Goal: Task Accomplishment & Management: Use online tool/utility

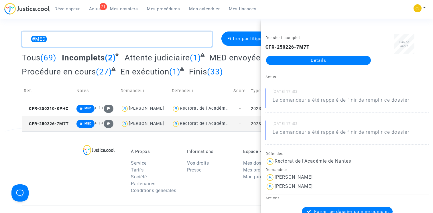
click at [119, 43] on textarea at bounding box center [117, 39] width 191 height 15
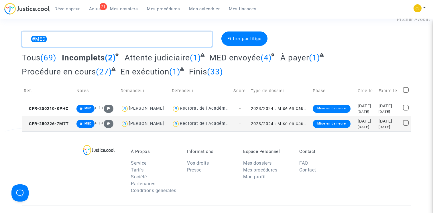
click at [119, 43] on textarea at bounding box center [117, 39] width 191 height 15
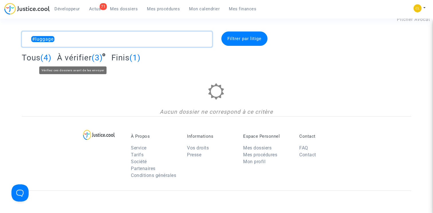
type textarea "#luggage"
click at [74, 59] on span "À vérifier" at bounding box center [74, 57] width 35 height 9
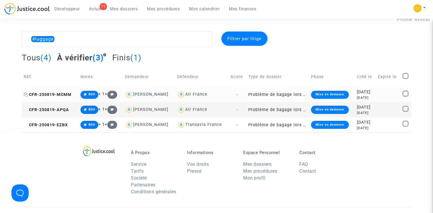
click at [62, 94] on span "CFR-250819-MCMM" at bounding box center [48, 94] width 48 height 5
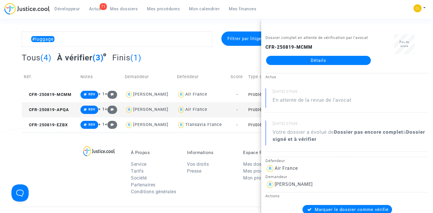
click at [300, 47] on b "CFR-250819-MCMM" at bounding box center [289, 46] width 47 height 5
copy div "CFR-250819-MCMM Détails"
click at [171, 56] on div "Tous (4) À vérifier (3) Finis (1)" at bounding box center [217, 60] width 390 height 14
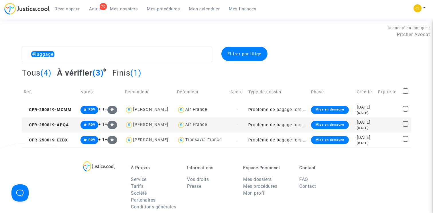
click at [127, 9] on span "Mes dossiers" at bounding box center [124, 8] width 28 height 5
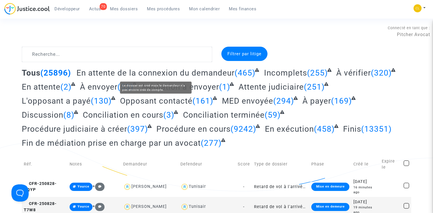
click at [168, 73] on span "En attente de la connexion du demandeur" at bounding box center [156, 72] width 158 height 9
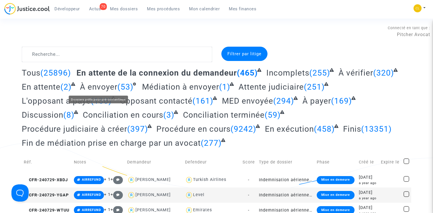
click at [114, 85] on span "À envoyer" at bounding box center [99, 86] width 38 height 9
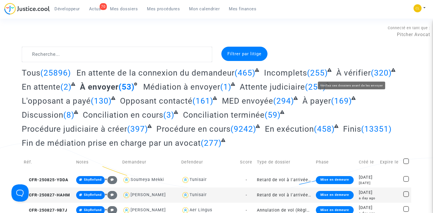
click at [354, 73] on span "À vérifier" at bounding box center [354, 72] width 35 height 9
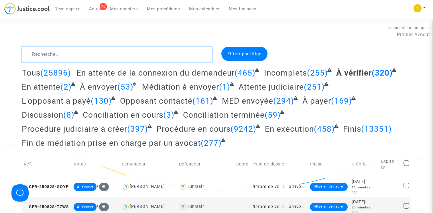
click at [122, 53] on textarea at bounding box center [117, 54] width 191 height 15
type textarea "R"
click at [244, 50] on div "Filtrer par litige" at bounding box center [245, 54] width 46 height 14
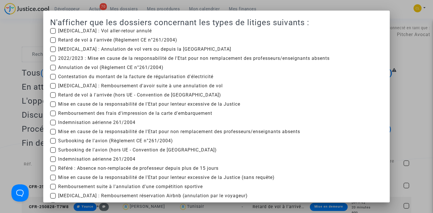
click at [86, 133] on span "Mise en cause de la responsabilité de l'Etat pour non remplacement des professe…" at bounding box center [179, 131] width 242 height 7
click at [53, 135] on input "Mise en cause de la responsabilité de l'Etat pour non remplacement des professe…" at bounding box center [53, 135] width 0 height 0
checkbox input "true"
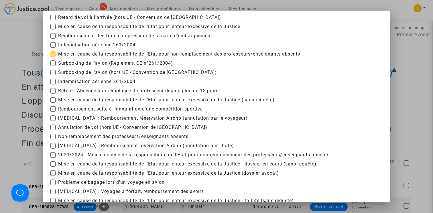
scroll to position [130, 0]
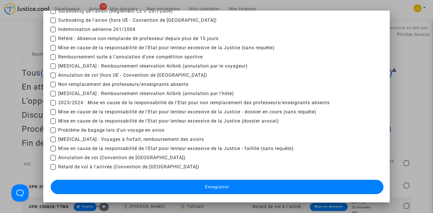
click at [222, 183] on button "Enregistrer" at bounding box center [217, 187] width 333 height 14
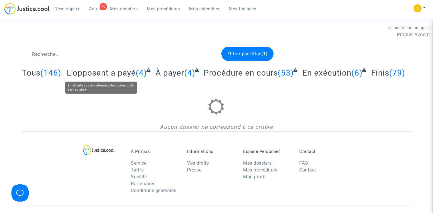
click at [115, 71] on span "L'opposant a payé" at bounding box center [101, 72] width 69 height 9
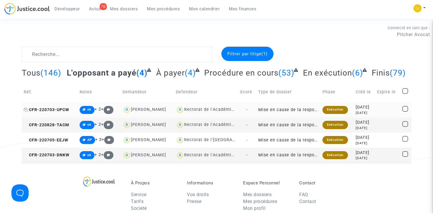
click at [55, 110] on span "CFR-220703-UPCW" at bounding box center [47, 110] width 46 height 5
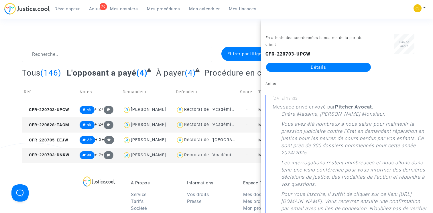
click at [172, 71] on span "À payer" at bounding box center [170, 72] width 29 height 9
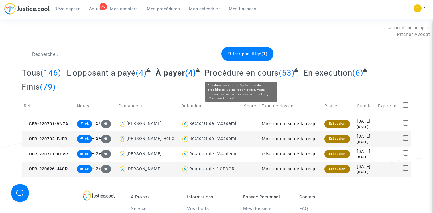
click at [243, 72] on span "Procédure en cours" at bounding box center [242, 72] width 74 height 9
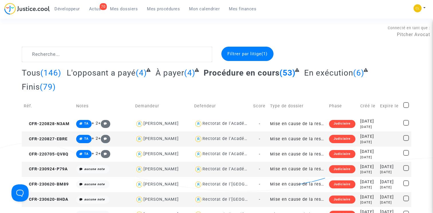
click at [32, 74] on span "Tous" at bounding box center [31, 72] width 19 height 9
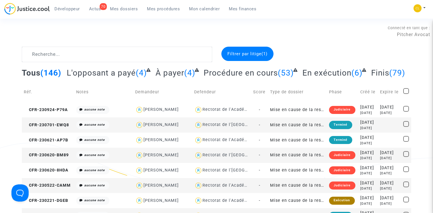
click at [253, 56] on span "Filtrer par litige (1)" at bounding box center [248, 53] width 40 height 5
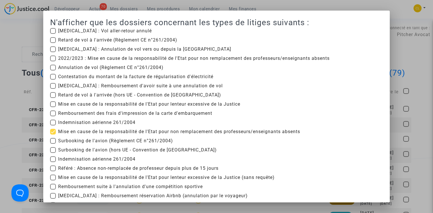
click at [53, 131] on span at bounding box center [53, 132] width 6 height 6
click at [53, 135] on input "Mise en cause de la responsabilité de l'Etat pour non remplacement des professe…" at bounding box center [53, 135] width 0 height 0
checkbox input "false"
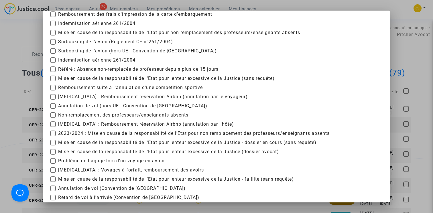
scroll to position [98, 0]
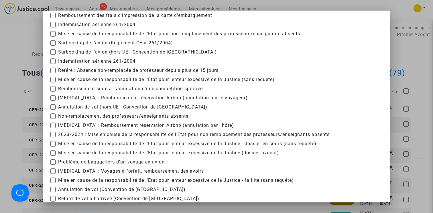
click at [113, 116] on span "Non-remplacement des professeurs/enseignants absents" at bounding box center [123, 116] width 130 height 7
click at [53, 119] on input "Non-remplacement des professeurs/enseignants absents" at bounding box center [53, 119] width 0 height 0
checkbox input "true"
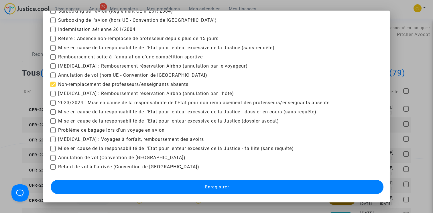
click at [169, 191] on button "Enregistrer" at bounding box center [217, 187] width 333 height 14
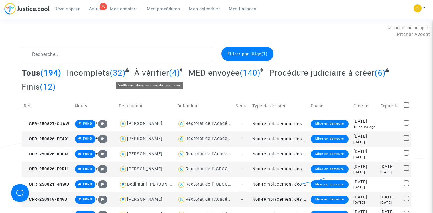
click at [144, 72] on span "À vérifier" at bounding box center [151, 72] width 35 height 9
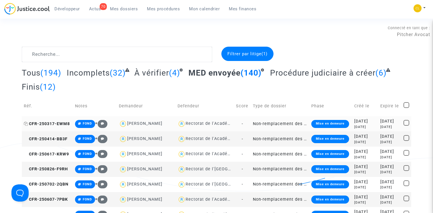
click at [54, 126] on span "CFR-250317-EWM8" at bounding box center [47, 124] width 46 height 5
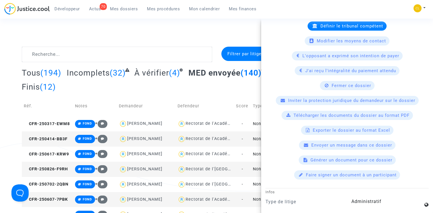
scroll to position [263, 0]
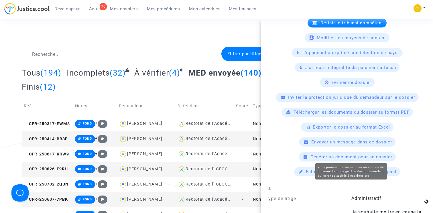
click at [335, 155] on span "Générer un document pour ce dossier" at bounding box center [352, 157] width 82 height 5
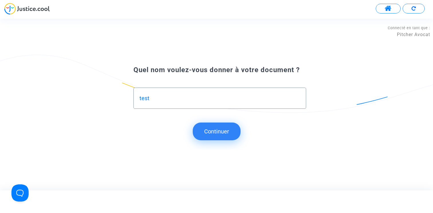
type input "test"
click at [224, 132] on button "Continuer" at bounding box center [217, 132] width 48 height 18
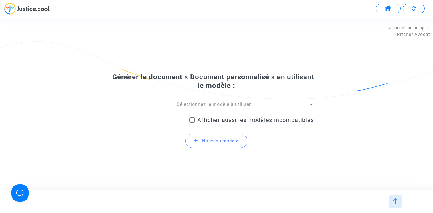
click at [207, 103] on span "Sélectionnez le modèle à utiliser" at bounding box center [214, 104] width 74 height 5
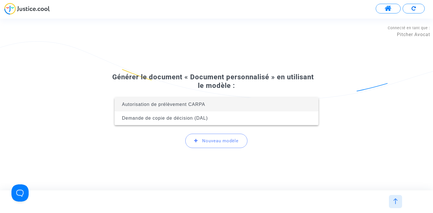
click at [209, 69] on div at bounding box center [216, 106] width 433 height 213
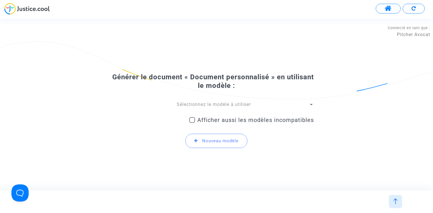
click at [209, 117] on span "Afficher aussi les modèles incompatibles" at bounding box center [256, 120] width 117 height 7
click at [192, 123] on input "Afficher aussi les modèles incompatibles" at bounding box center [192, 123] width 0 height 0
checkbox input "true"
click at [208, 106] on span "Sélectionnez le modèle à utiliser" at bounding box center [214, 104] width 74 height 5
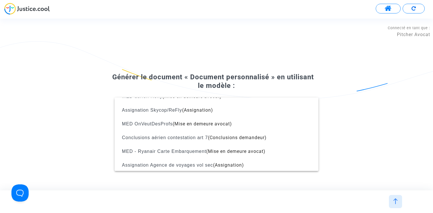
scroll to position [64, 0]
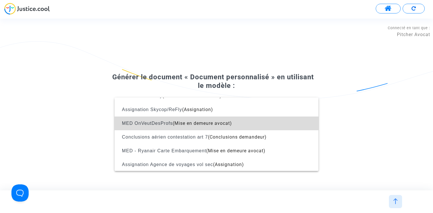
click at [208, 123] on span "(Mise en demeure avocat)" at bounding box center [202, 123] width 59 height 5
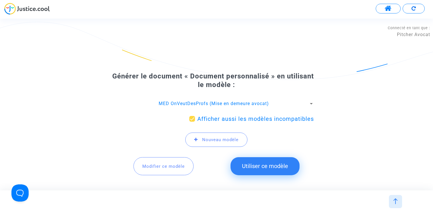
click at [169, 164] on span "Modifier ce modèle" at bounding box center [163, 166] width 42 height 5
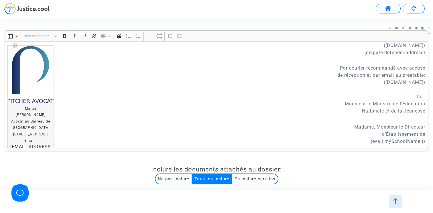
click at [360, 75] on p "Par courier recommandé avec accusé de réception et par email au préalable: {[DO…" at bounding box center [217, 85] width 418 height 57
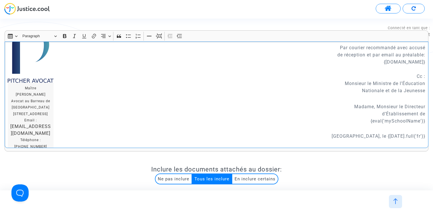
scroll to position [0, 0]
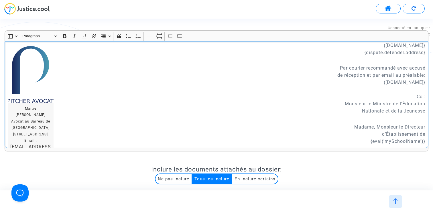
drag, startPoint x: 363, startPoint y: 44, endPoint x: 426, endPoint y: 51, distance: 63.4
click at [426, 51] on div "Maître [PERSON_NAME] Avocat au Barreau de Paris [STREET_ADDRESS] Email : [EMAIL…" at bounding box center [217, 95] width 424 height 107
copy p "{[DOMAIN_NAME]} {[DOMAIN_NAME]}"
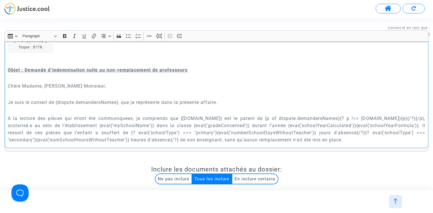
scroll to position [136, 0]
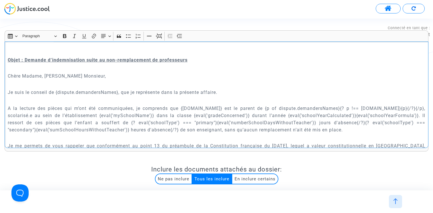
drag, startPoint x: 202, startPoint y: 109, endPoint x: 273, endPoint y: 108, distance: 70.8
click at [273, 108] on p "A la lecture des pièces qui m’ont été communiquées, je comprends que {[DOMAIN_N…" at bounding box center [217, 119] width 418 height 29
copy p "{[DOMAIN_NAME]}"
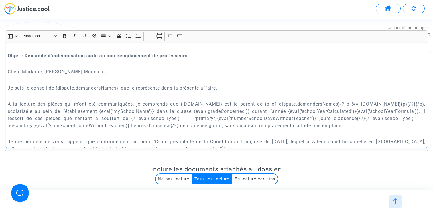
scroll to position [141, 0]
click at [324, 104] on p "A la lecture des pièces qui m’ont été communiquées, je comprends que {[DOMAIN_N…" at bounding box center [217, 114] width 418 height 29
click at [100, 110] on p "A la lecture des pièces qui m’ont été communiquées, je comprends que {[DOMAIN_N…" at bounding box center [217, 114] width 418 height 29
copy p "{p of dispute.demandersNames}{? p !== [DOMAIN_NAME]}{p}{/?}{/p}"
click at [136, 79] on p "Rich Text Editor, main" at bounding box center [217, 79] width 418 height 7
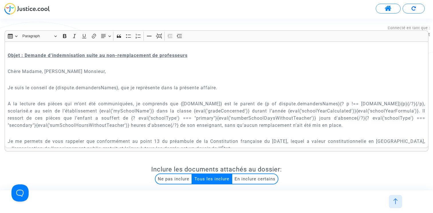
scroll to position [153, 0]
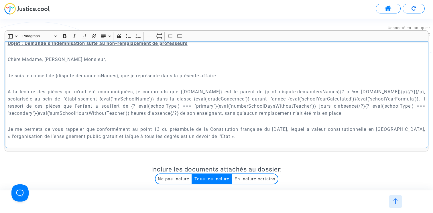
drag, startPoint x: 326, startPoint y: 97, endPoint x: 384, endPoint y: 96, distance: 58.2
click at [384, 96] on p "A la lecture des pièces qui m’ont été communiquées, je comprends que {[DOMAIN_N…" at bounding box center [217, 102] width 418 height 29
copy p "{eval('gradeConcerned')}"
drag, startPoint x: 218, startPoint y: 97, endPoint x: 273, endPoint y: 96, distance: 54.8
click at [273, 96] on p "A la lecture des pièces qui m’ont été communiquées, je comprends que {[DOMAIN_N…" at bounding box center [217, 102] width 418 height 29
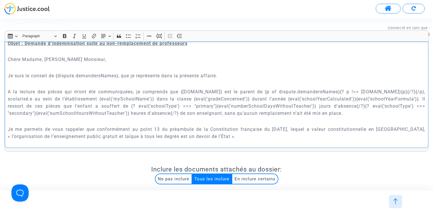
copy p "{eval('mySchoolName')}"
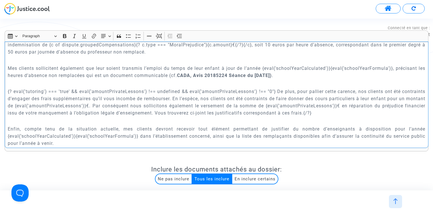
scroll to position [605, 0]
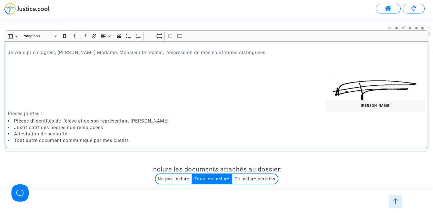
click at [88, 106] on p "​​​​​​​ Pièces jointes :" at bounding box center [217, 99] width 418 height 36
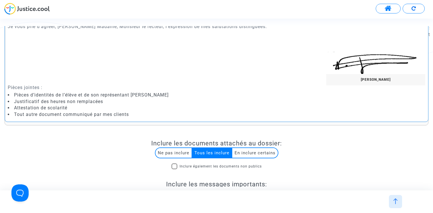
scroll to position [40, 0]
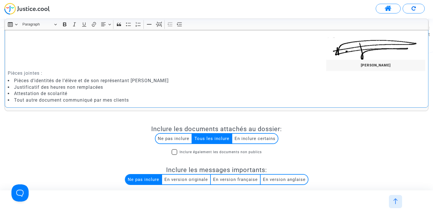
click at [396, 204] on img at bounding box center [396, 202] width 6 height 6
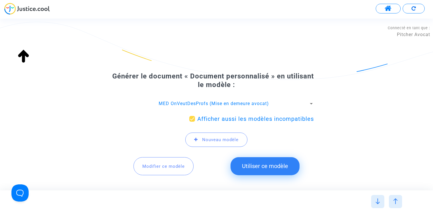
click at [233, 103] on span "MED OnVeutDesProfs (Mise en demeure avocat)" at bounding box center [214, 103] width 110 height 5
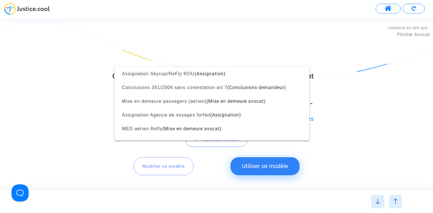
scroll to position [53, 0]
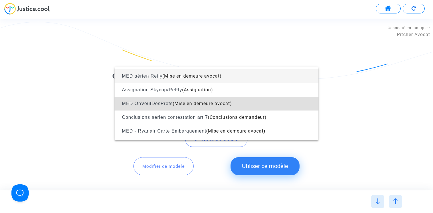
click at [234, 79] on span "MED aérien Refly (Mise en demeure avocat)" at bounding box center [216, 76] width 195 height 14
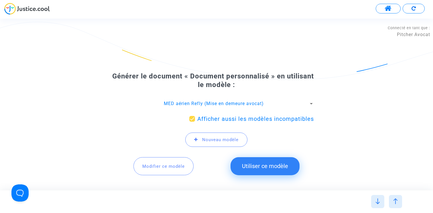
click at [177, 165] on span "Modifier ce modèle" at bounding box center [163, 166] width 42 height 5
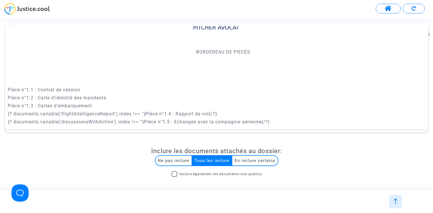
scroll to position [0, 0]
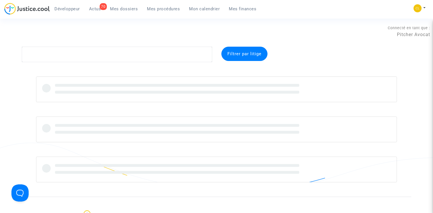
click at [122, 9] on span "Mes dossiers" at bounding box center [124, 8] width 28 height 5
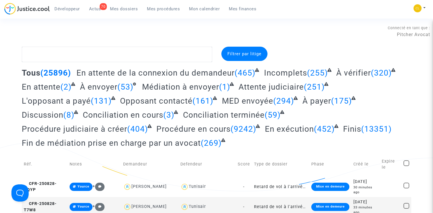
click at [164, 8] on span "Mes procédures" at bounding box center [163, 8] width 33 height 5
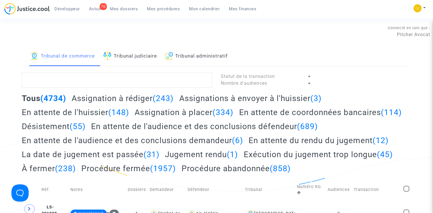
click at [117, 97] on h2 "Assignation à rédiger (243)" at bounding box center [123, 98] width 102 height 10
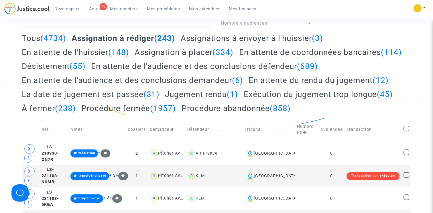
scroll to position [102, 0]
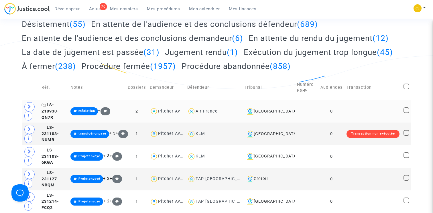
click at [54, 120] on span "LS-210930-QN7R" at bounding box center [50, 111] width 17 height 17
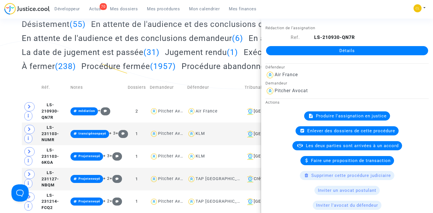
click at [349, 116] on span "Produire l'assignation en justice" at bounding box center [351, 116] width 71 height 5
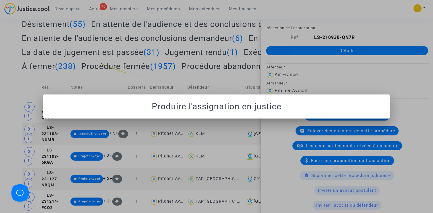
scroll to position [0, 0]
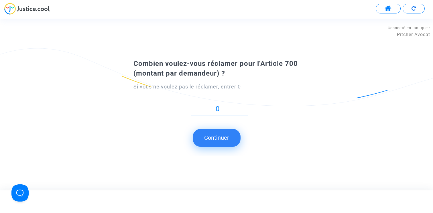
type input "0"
click at [222, 143] on button "Continuer" at bounding box center [217, 138] width 48 height 18
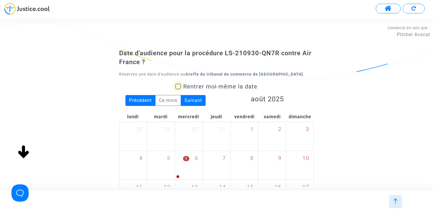
click at [202, 86] on span "Rentrer moi-même la date" at bounding box center [220, 86] width 74 height 7
click at [178, 89] on input "Rentrer moi-même la date" at bounding box center [178, 89] width 0 height 0
checkbox input "true"
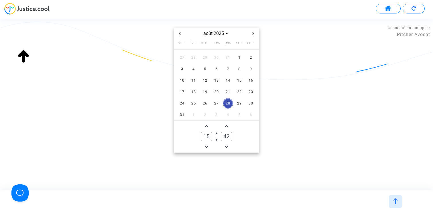
click at [228, 147] on icon "Minus a minute" at bounding box center [226, 147] width 3 height 2
type input "41"
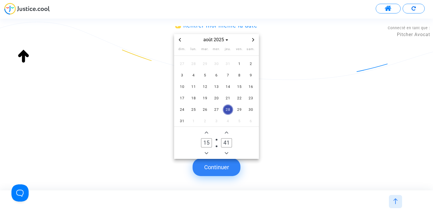
scroll to position [74, 0]
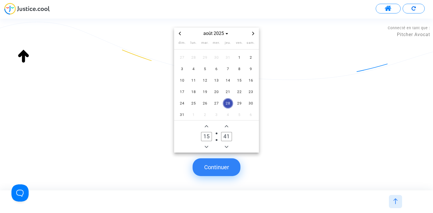
click at [221, 165] on button "Continuer" at bounding box center [217, 168] width 48 height 18
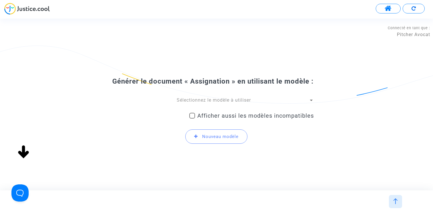
click at [201, 101] on div "Générer le document « Assignation » en utilisant le modèle : Sélectionnez le mo…" at bounding box center [216, 113] width 195 height 72
click at [199, 103] on span "Sélectionnez le modèle à utiliser" at bounding box center [214, 99] width 74 height 5
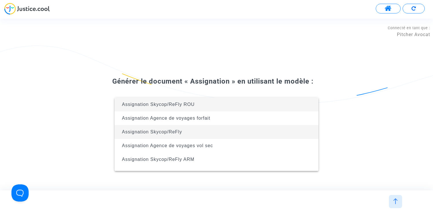
click at [192, 133] on span "Assignation Skycop/ReFly" at bounding box center [216, 132] width 195 height 14
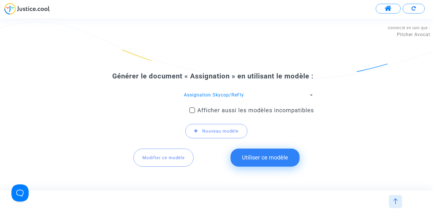
click at [162, 161] on span "Modifier ce modèle" at bounding box center [163, 157] width 42 height 5
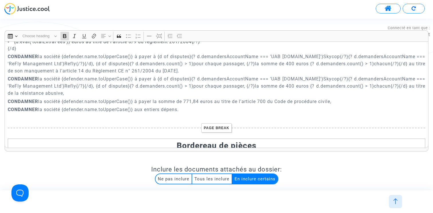
scroll to position [1907, 0]
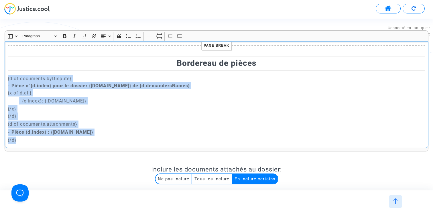
drag, startPoint x: 8, startPoint y: 78, endPoint x: 90, endPoint y: 142, distance: 104.6
click at [90, 142] on div "ASSIGNATION DEVANT LE {court.frenchName.toUpperCase()} L'AN DEUX MILLE VINGT CI…" at bounding box center [217, 95] width 424 height 107
copy div "{d of documents.byDispute} - Pièce n°{d.index} pour le dossier {d.id} de {d.dem…"
